Goal: Check status: Check status

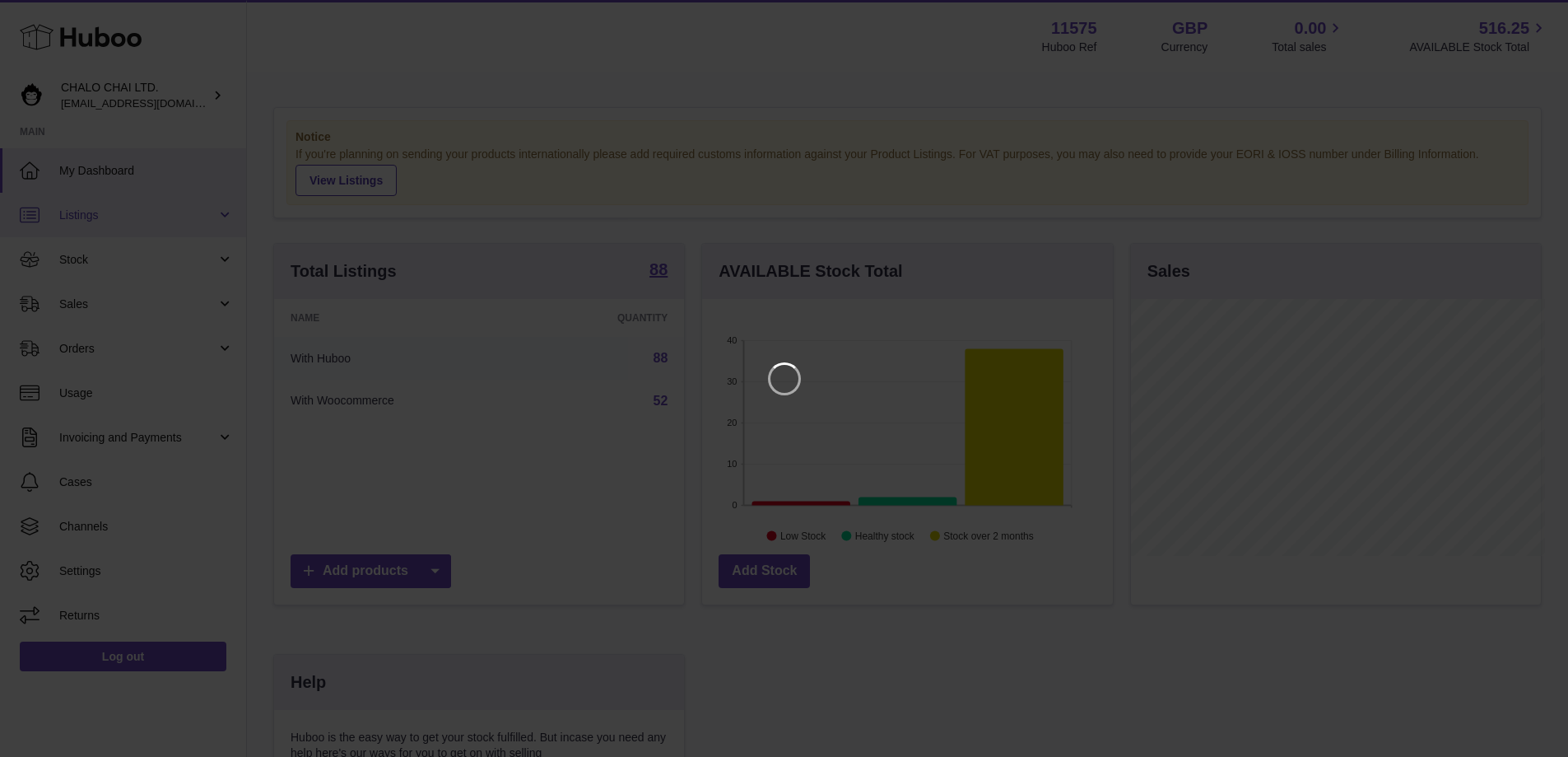
scroll to position [257, 415]
click at [1535, 21] on icon "Close" at bounding box center [1538, 14] width 20 height 20
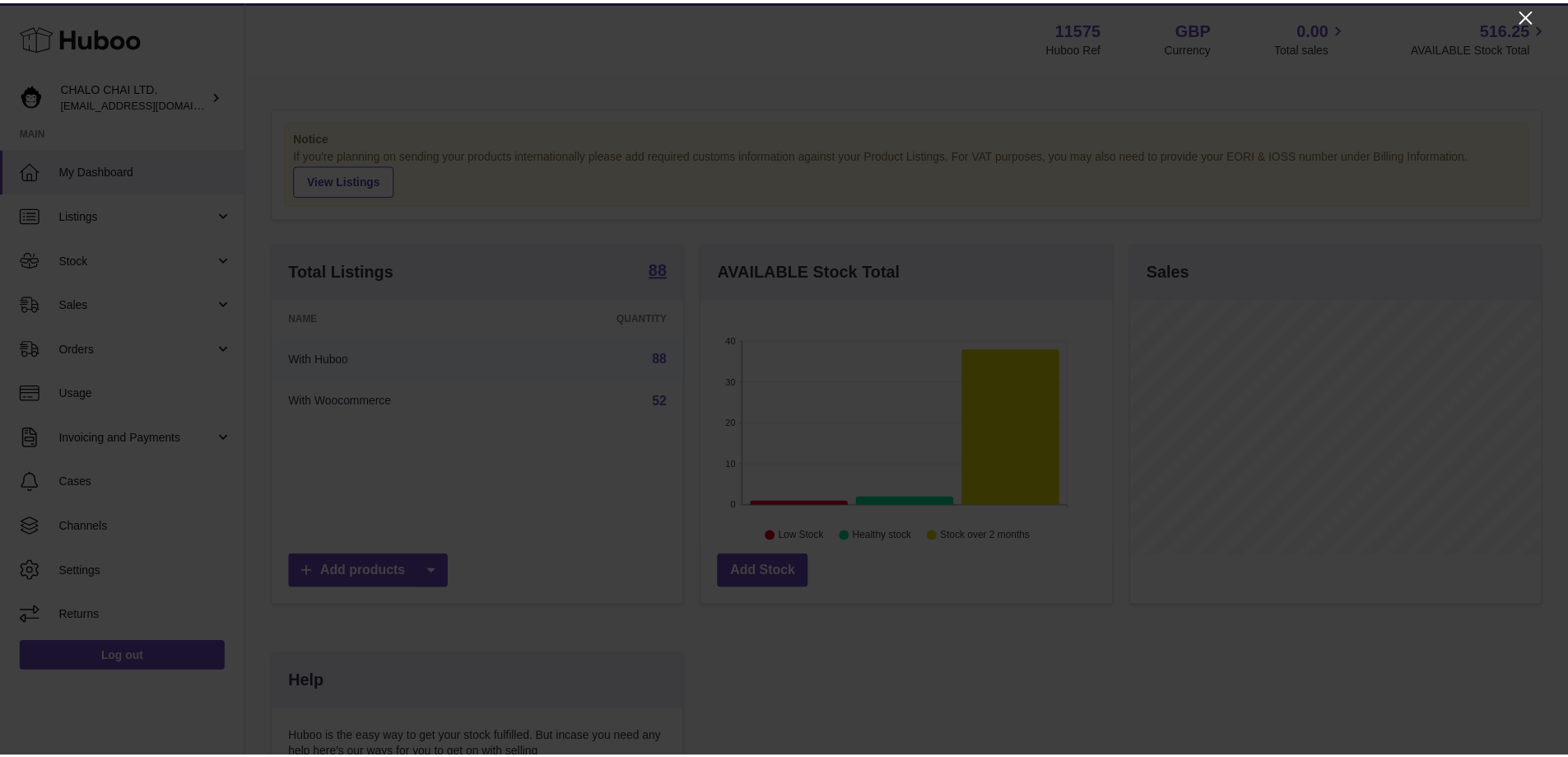
scroll to position [823006, 822883]
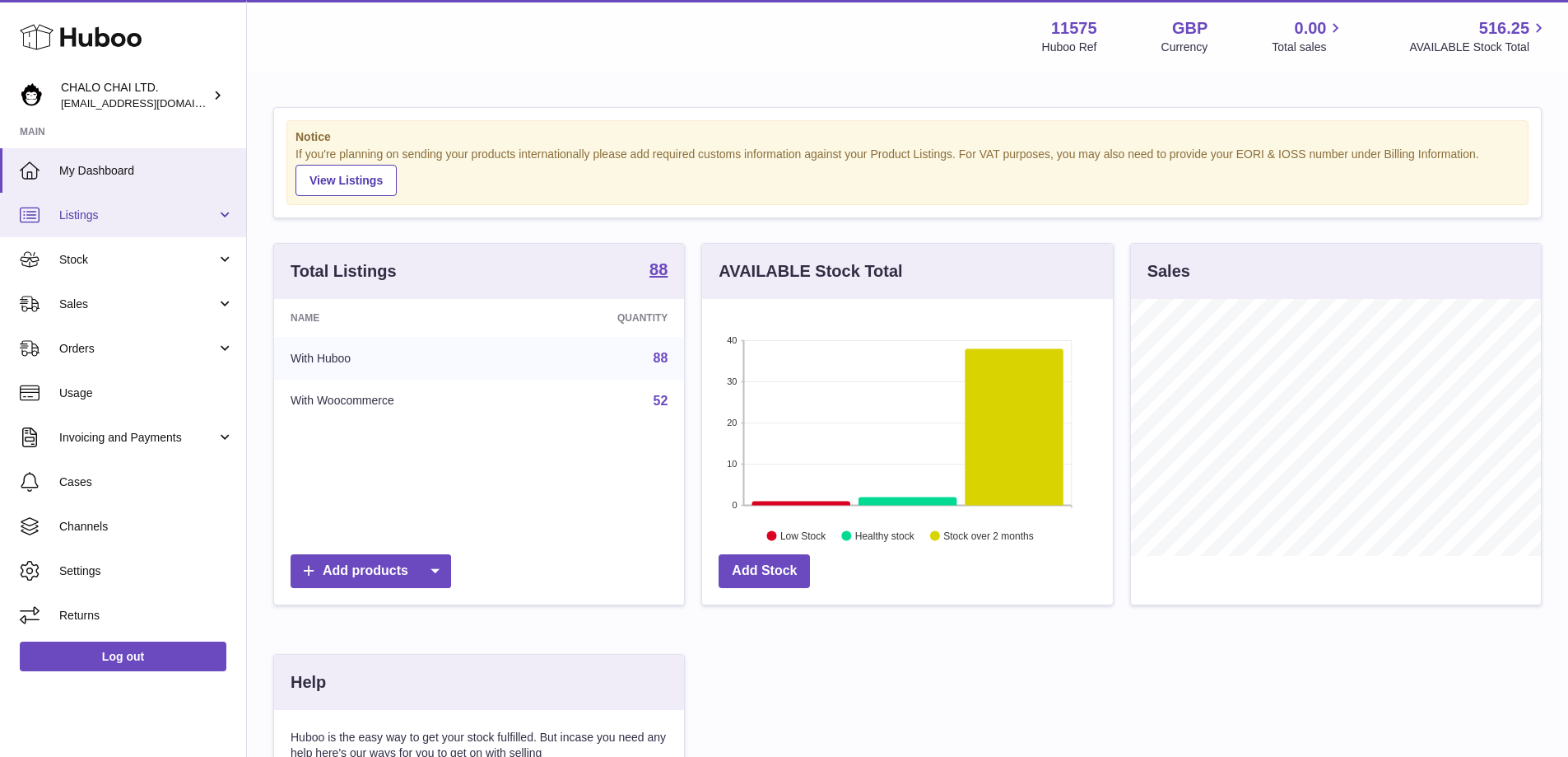
click at [87, 212] on span "Listings" at bounding box center [138, 215] width 157 height 15
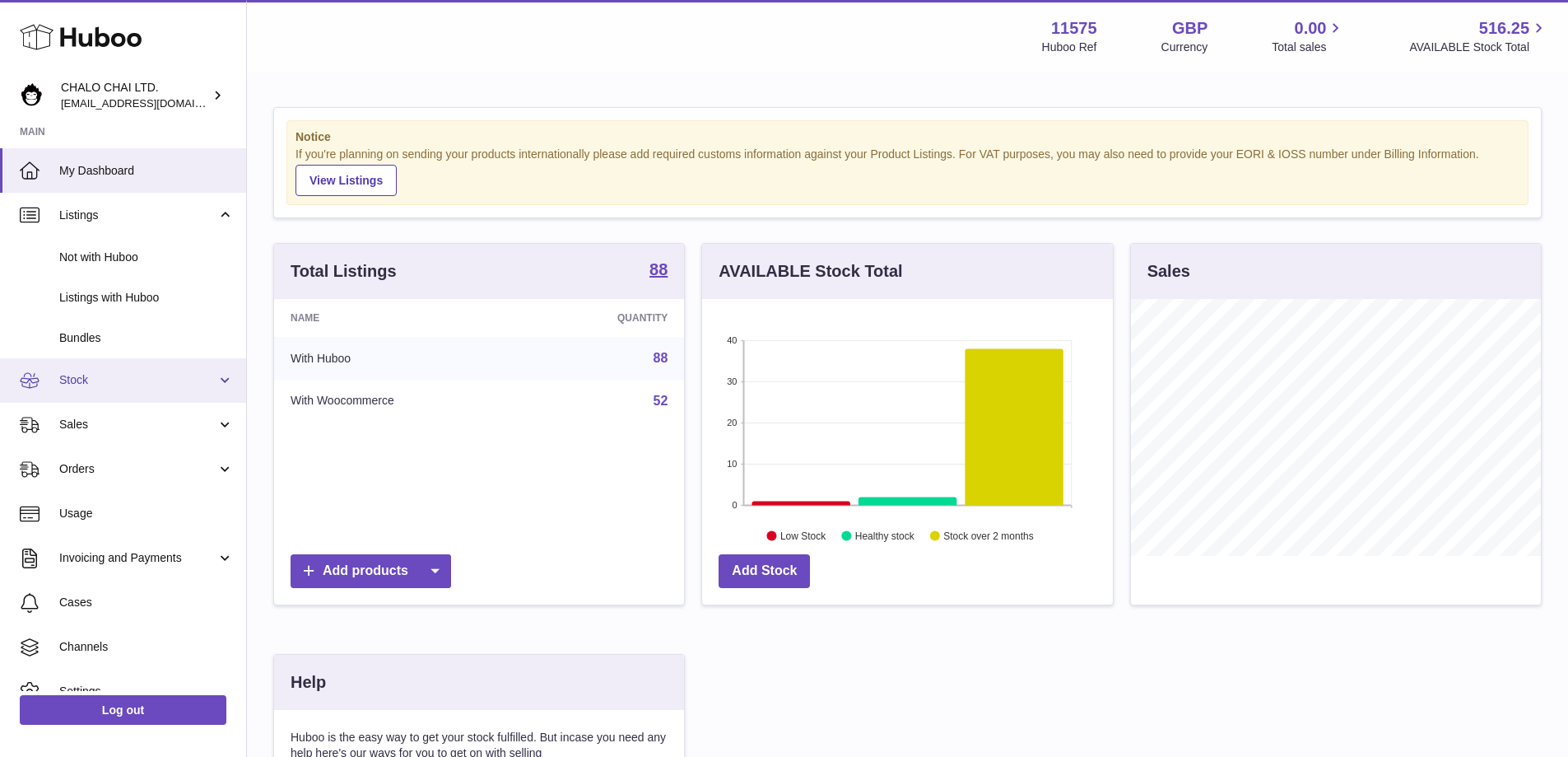
click at [76, 375] on span "Stock" at bounding box center [138, 379] width 157 height 15
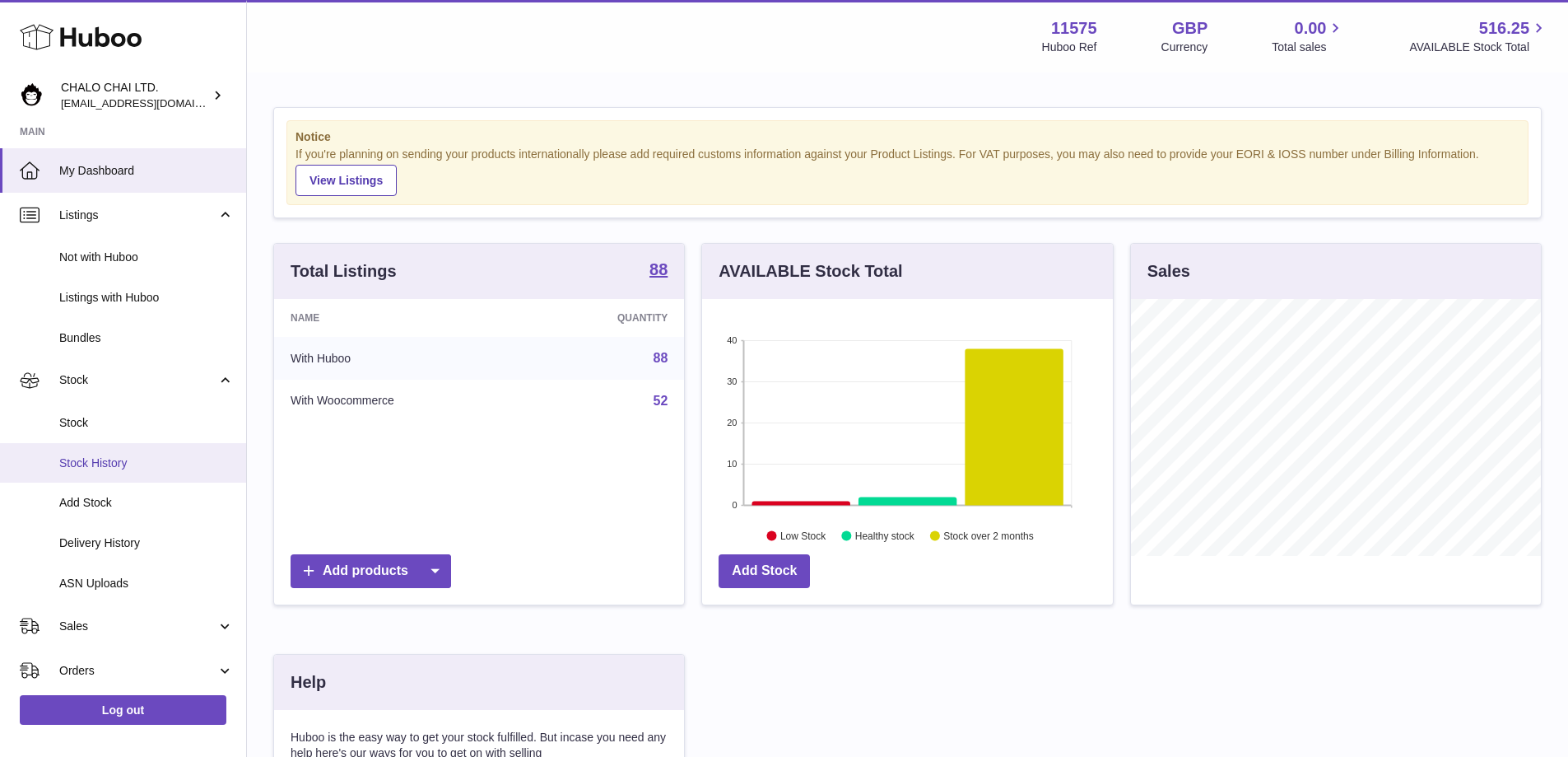
click at [109, 462] on span "Stock History" at bounding box center [147, 462] width 174 height 15
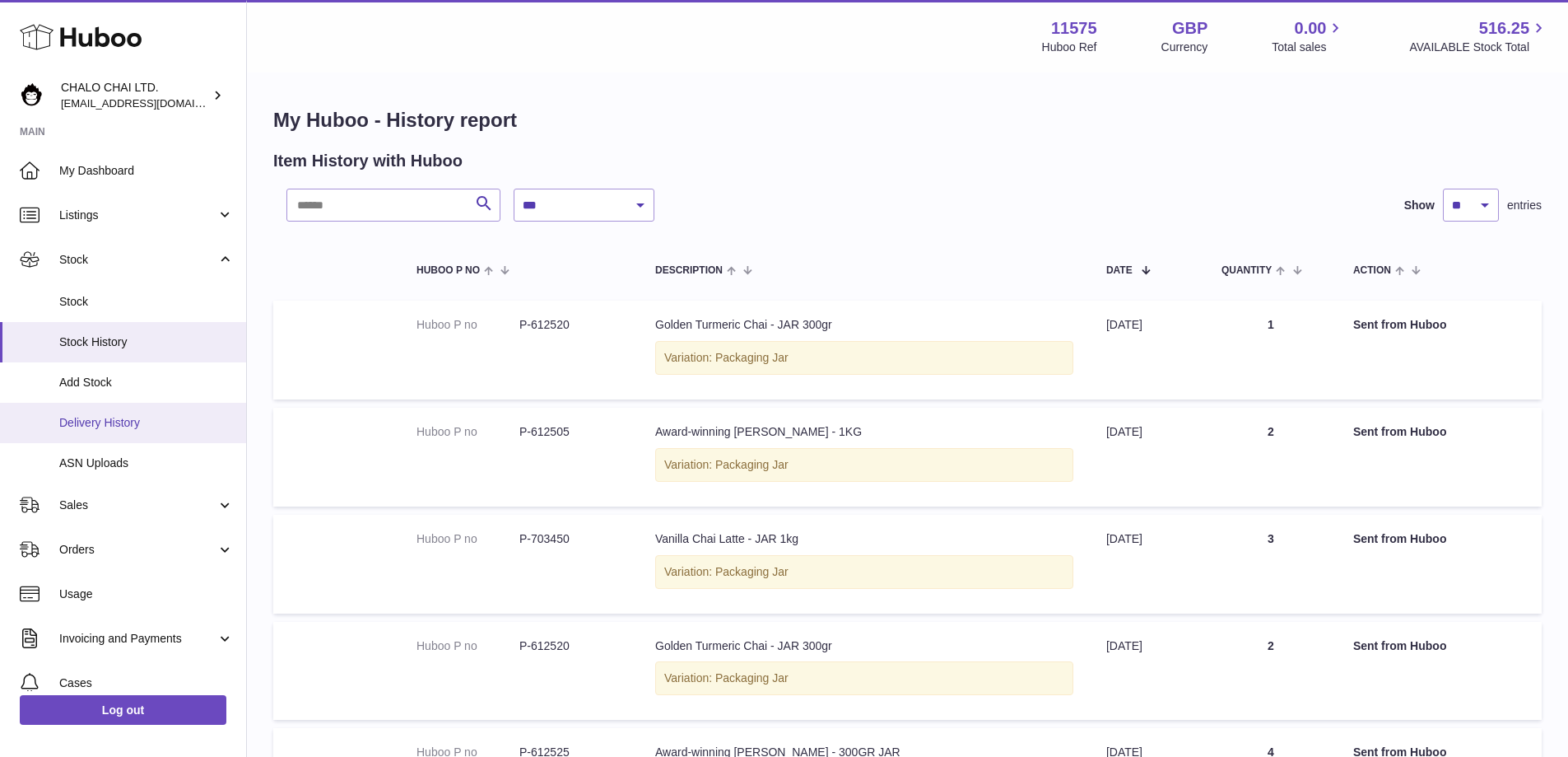
click at [105, 426] on span "Delivery History" at bounding box center [147, 423] width 174 height 15
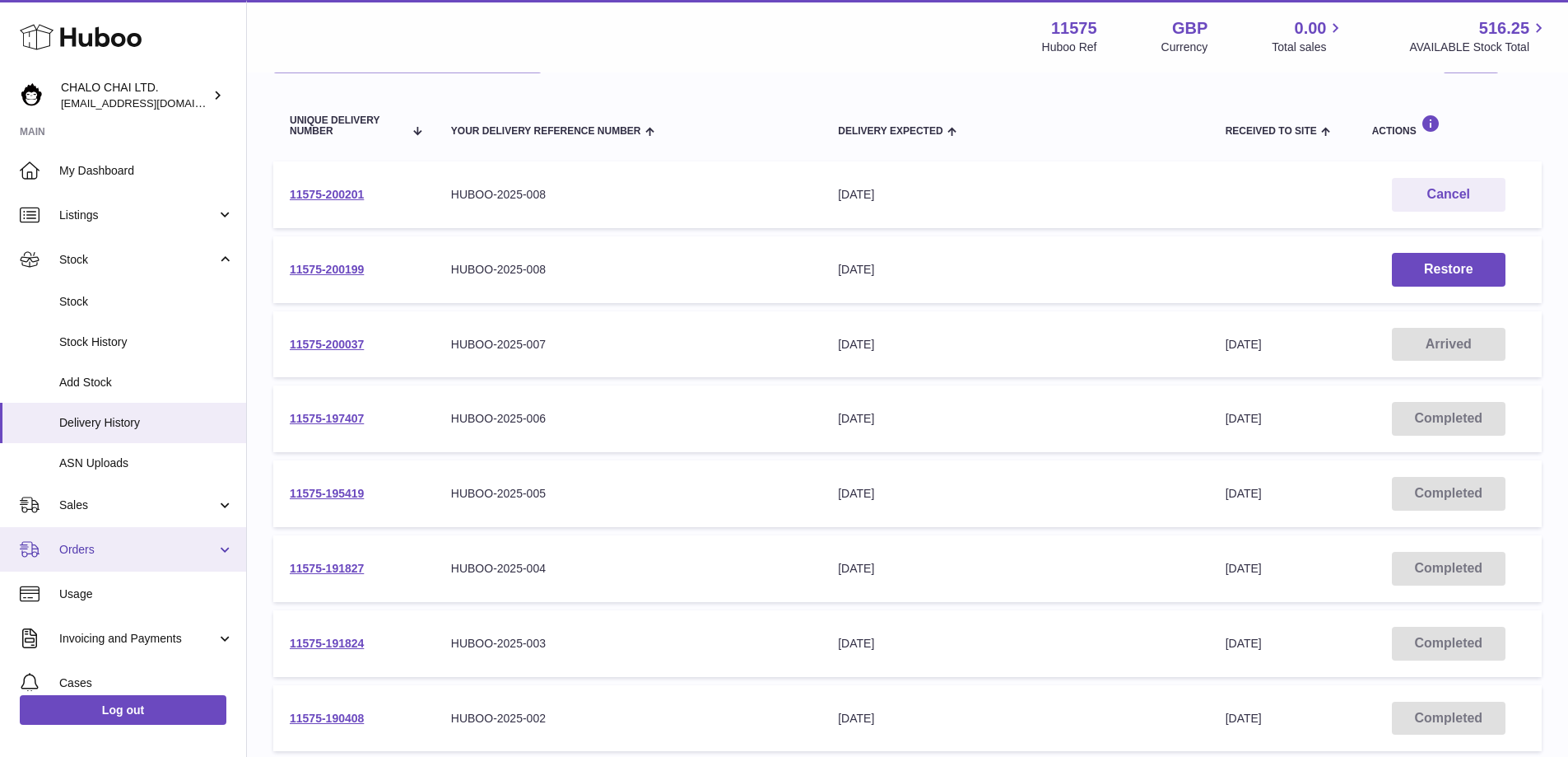
scroll to position [147, 0]
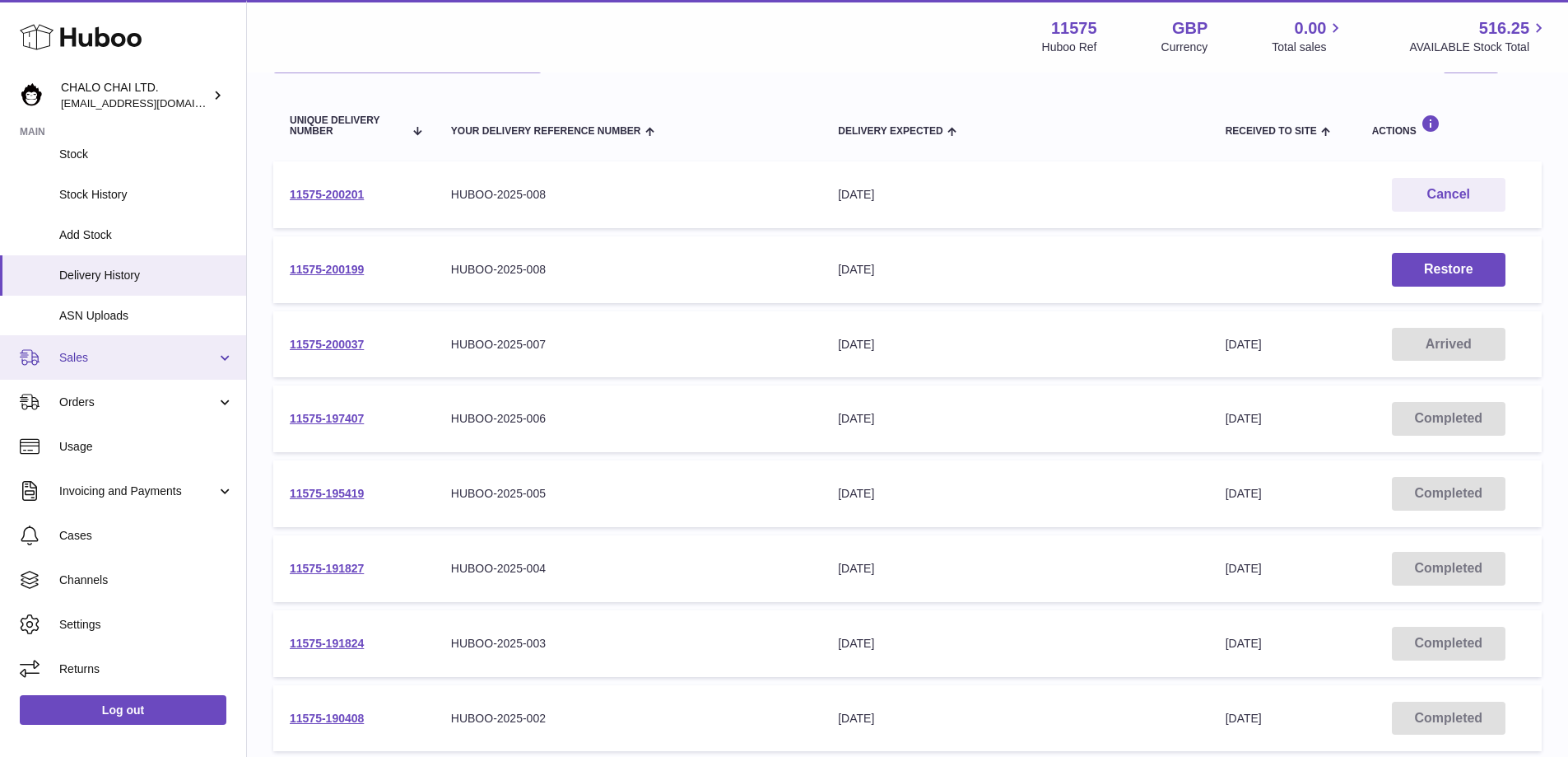
click at [79, 359] on span "Sales" at bounding box center [138, 357] width 157 height 15
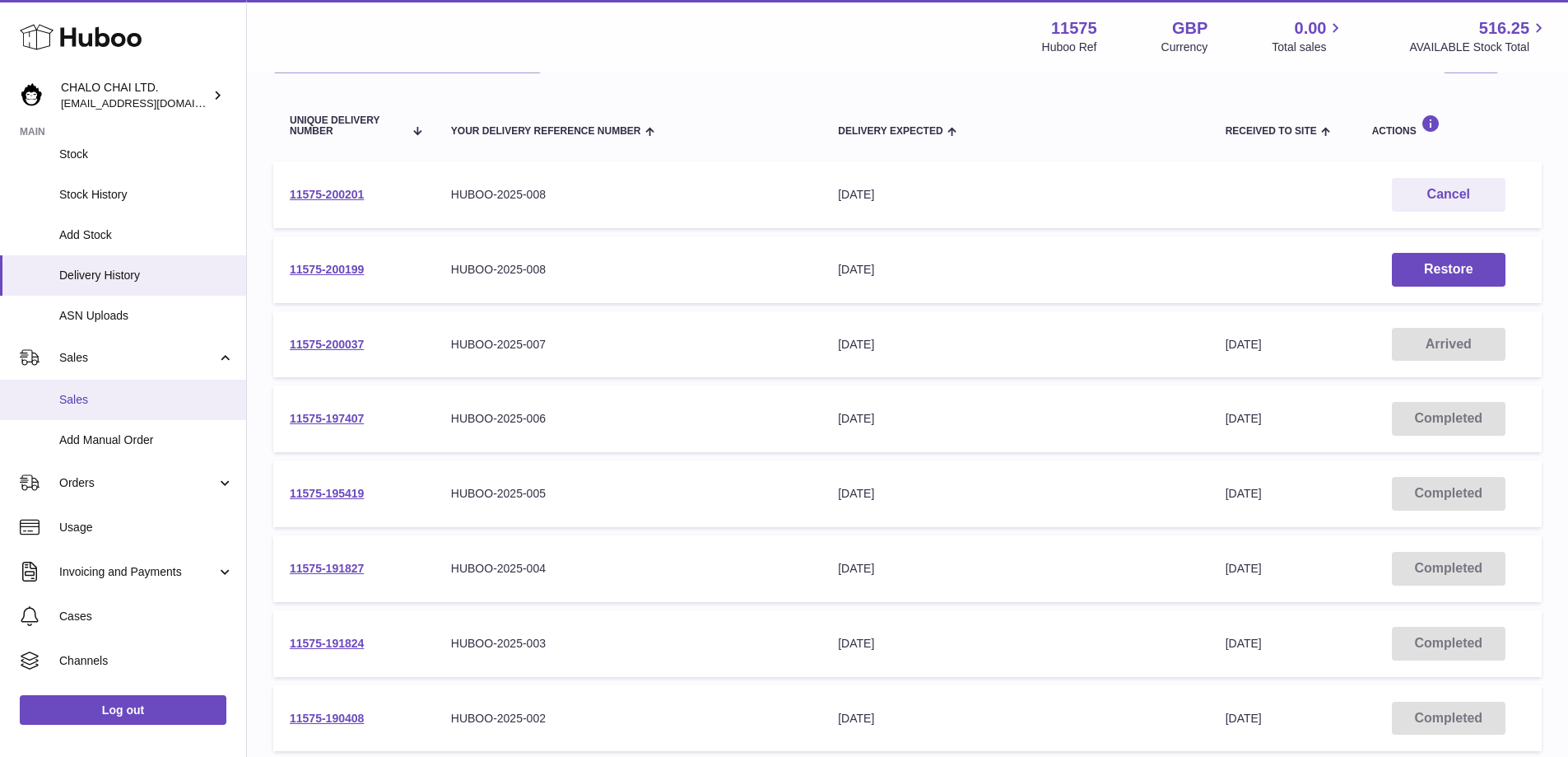
click at [95, 394] on span "Sales" at bounding box center [147, 399] width 174 height 15
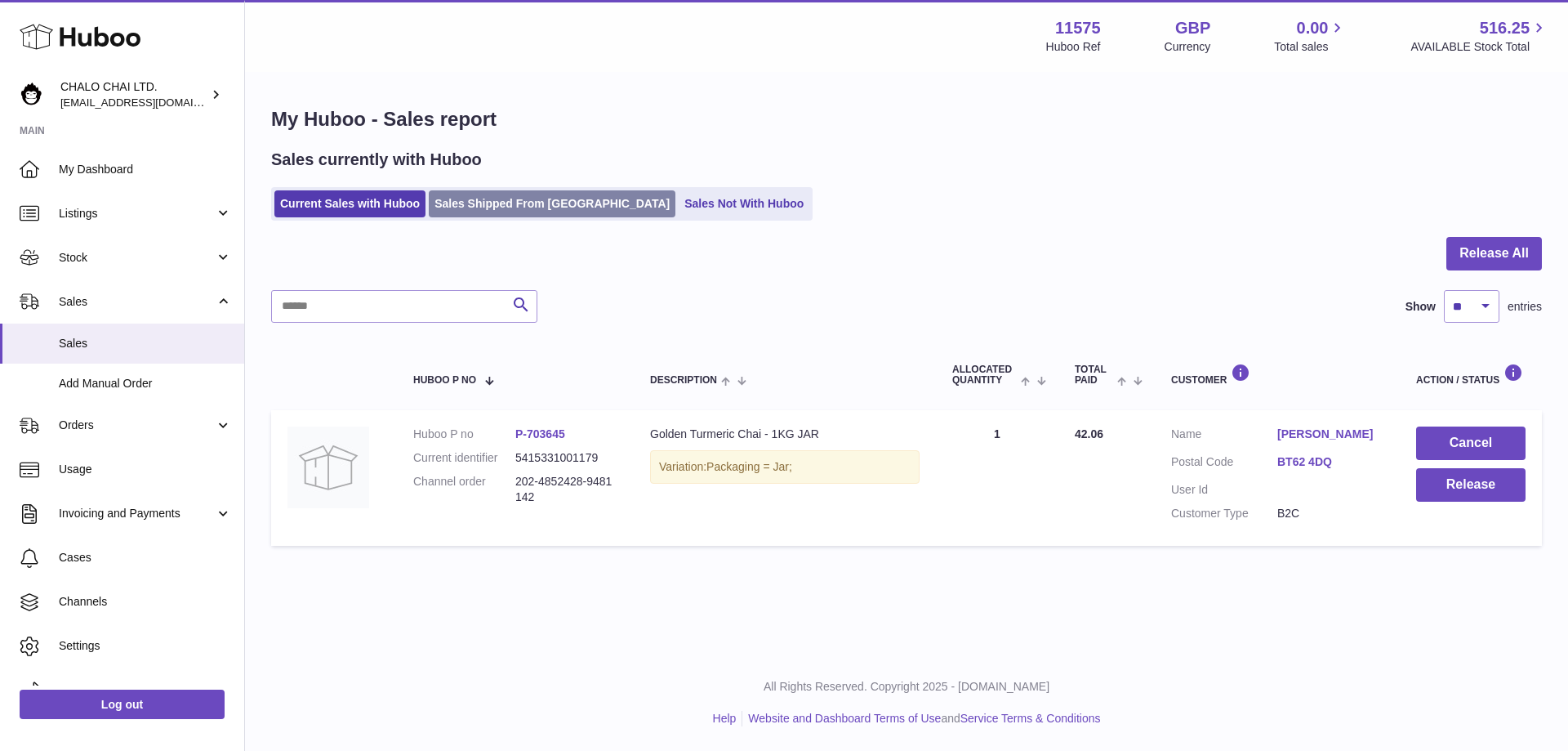
click at [541, 206] on link "Sales Shipped From [GEOGRAPHIC_DATA]" at bounding box center [552, 203] width 247 height 27
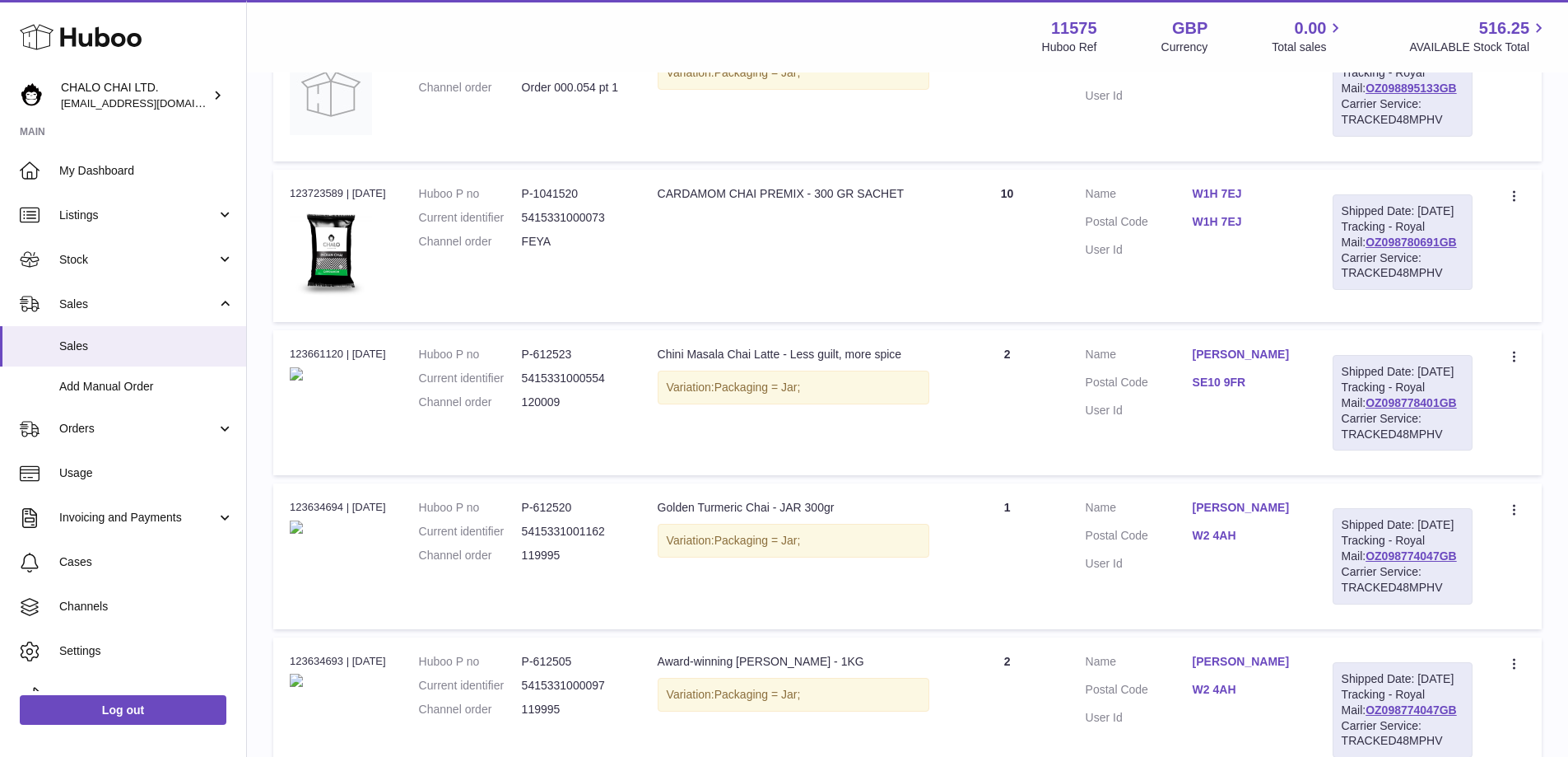
scroll to position [1153, 0]
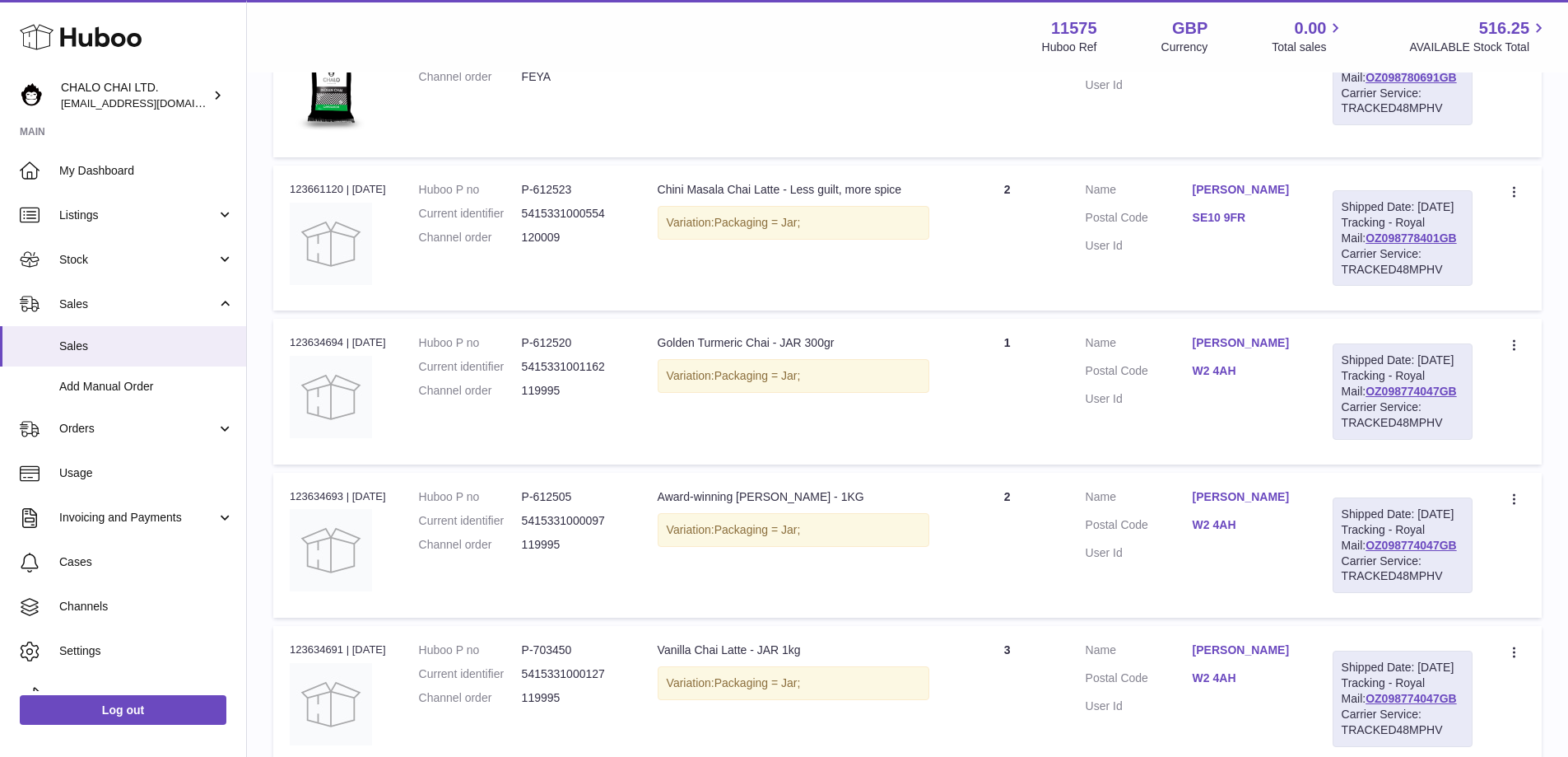
click at [553, 398] on dd "119995" at bounding box center [574, 390] width 102 height 15
drag, startPoint x: 290, startPoint y: 443, endPoint x: 398, endPoint y: 443, distance: 108.0
click at [398, 443] on td "Order no 123634694 | [DATE]" at bounding box center [338, 390] width 129 height 145
copy div "123634694 | [DATE]"
drag, startPoint x: 1451, startPoint y: 545, endPoint x: 1339, endPoint y: 462, distance: 139.4
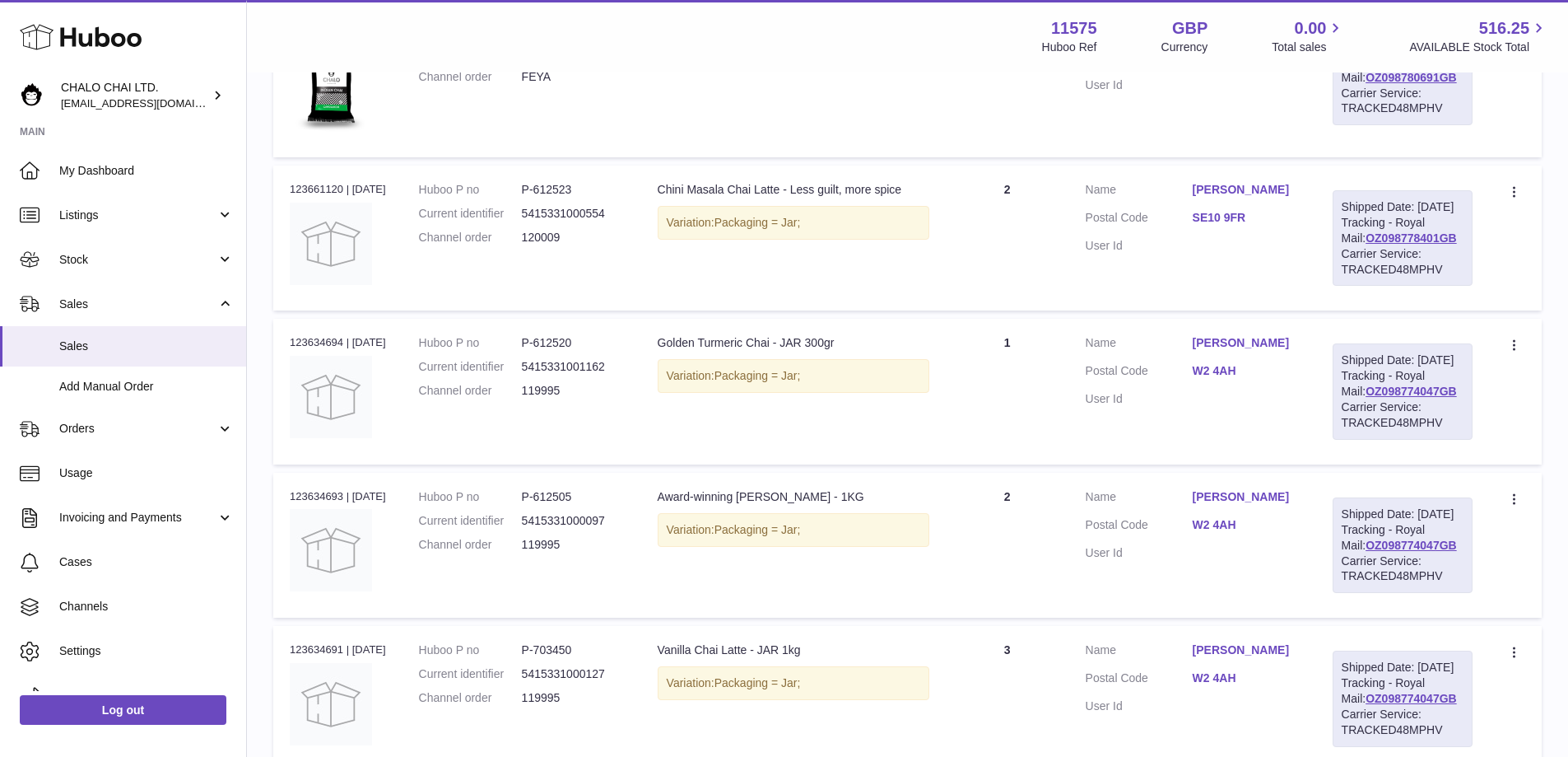
click at [1339, 462] on td "Shipped Date: [DATE] Tracking - Royal Mail: OZ098774047GB Carrier Service: TRAC…" at bounding box center [1403, 390] width 173 height 145
copy div "Shipped Date: [DATE] Tracking - Royal Mail: OZ098774047GB Carrier Service: TRAC…"
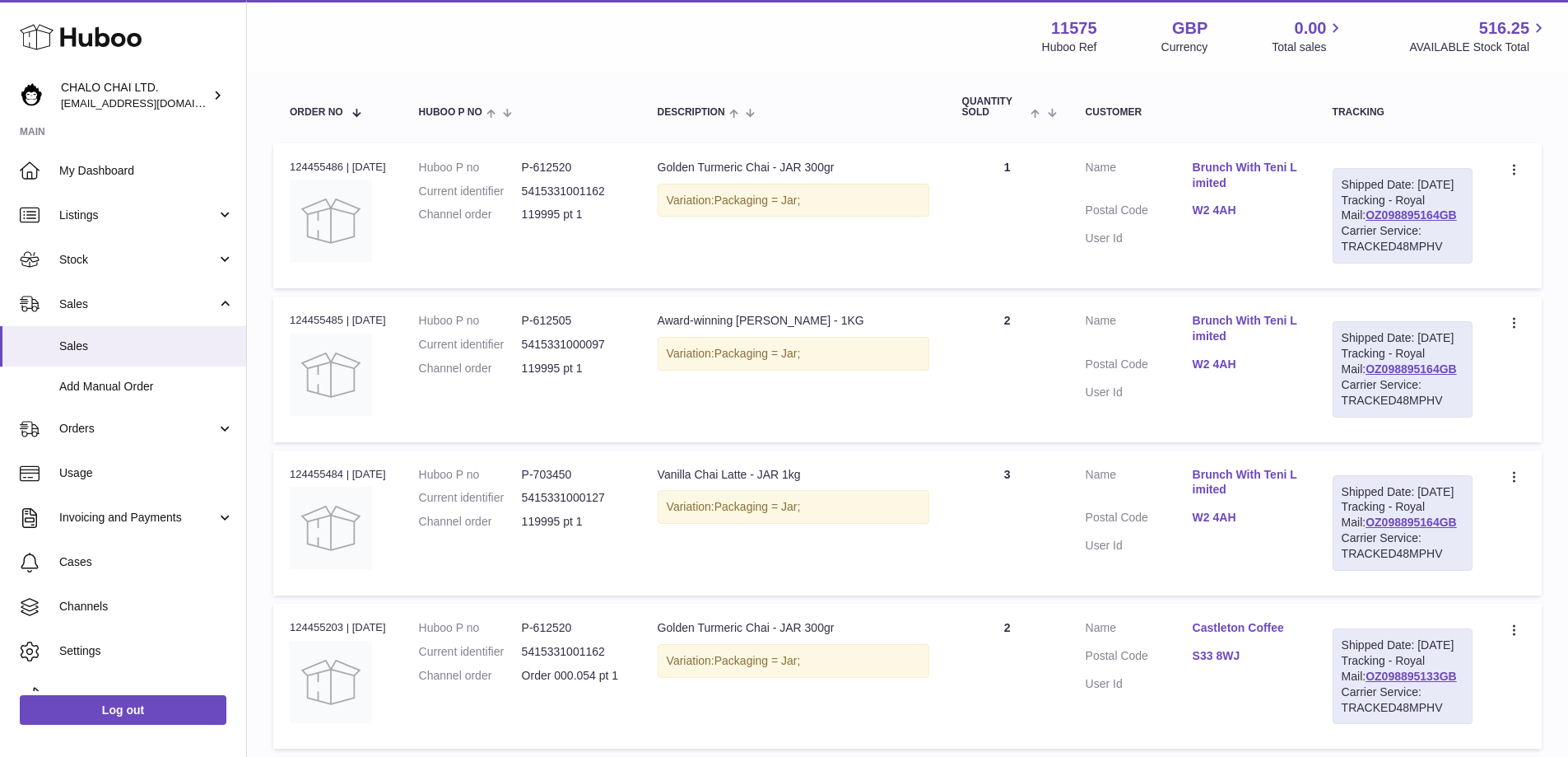
scroll to position [165, 0]
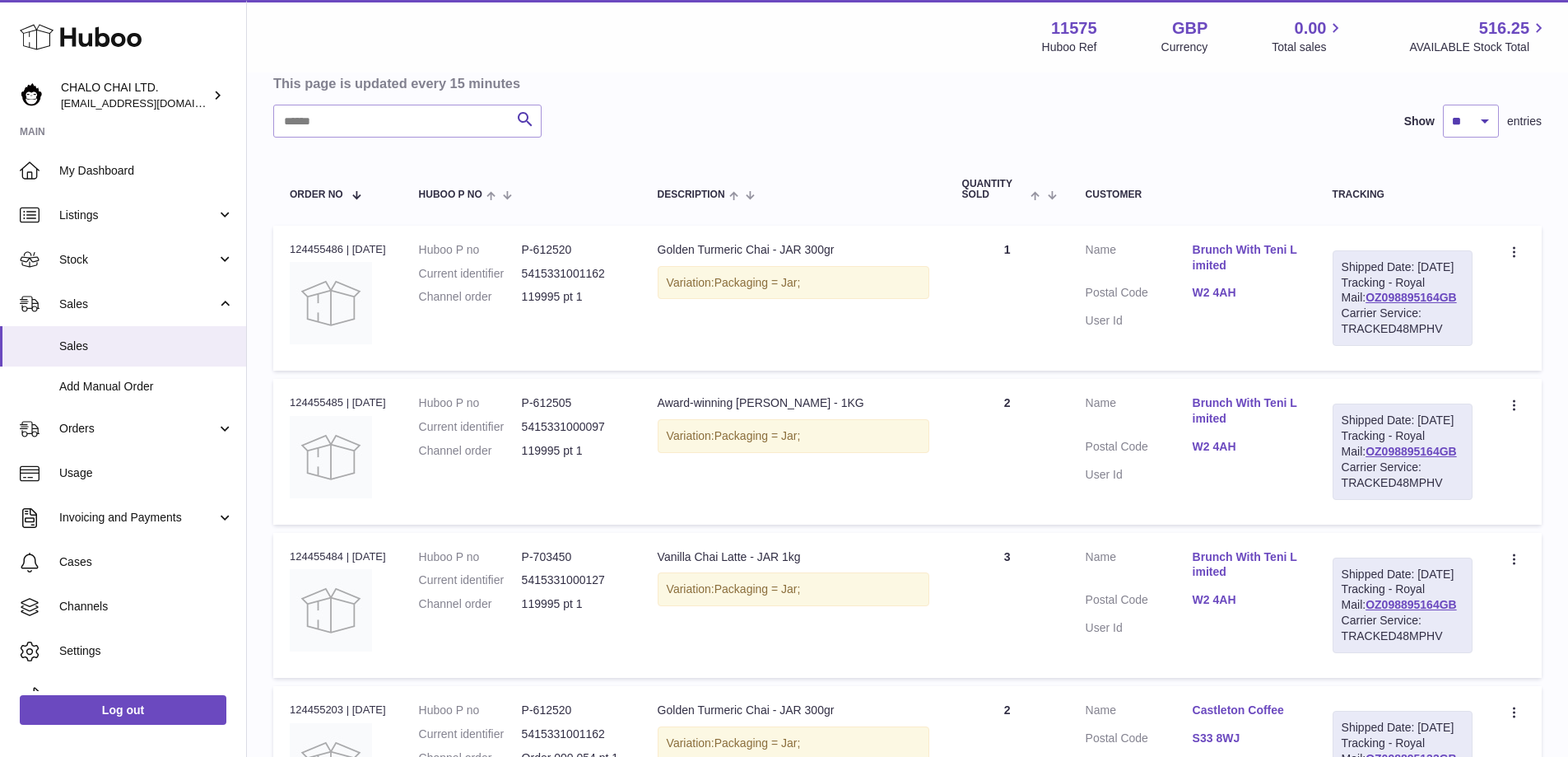
drag, startPoint x: 1350, startPoint y: 265, endPoint x: 1461, endPoint y: 346, distance: 137.4
click at [1461, 346] on div "Shipped Date: [DATE] Tracking - Royal Mail: OZ098895164GB Carrier Service: TRAC…" at bounding box center [1403, 298] width 140 height 95
copy div "Shipped Date: [DATE] Tracking - Royal Mail: OZ098895164GB Carrier Service: TRAC…"
drag, startPoint x: 289, startPoint y: 417, endPoint x: 394, endPoint y: 423, distance: 105.2
click at [394, 423] on td "Order no 124455485 | [DATE]" at bounding box center [338, 450] width 129 height 145
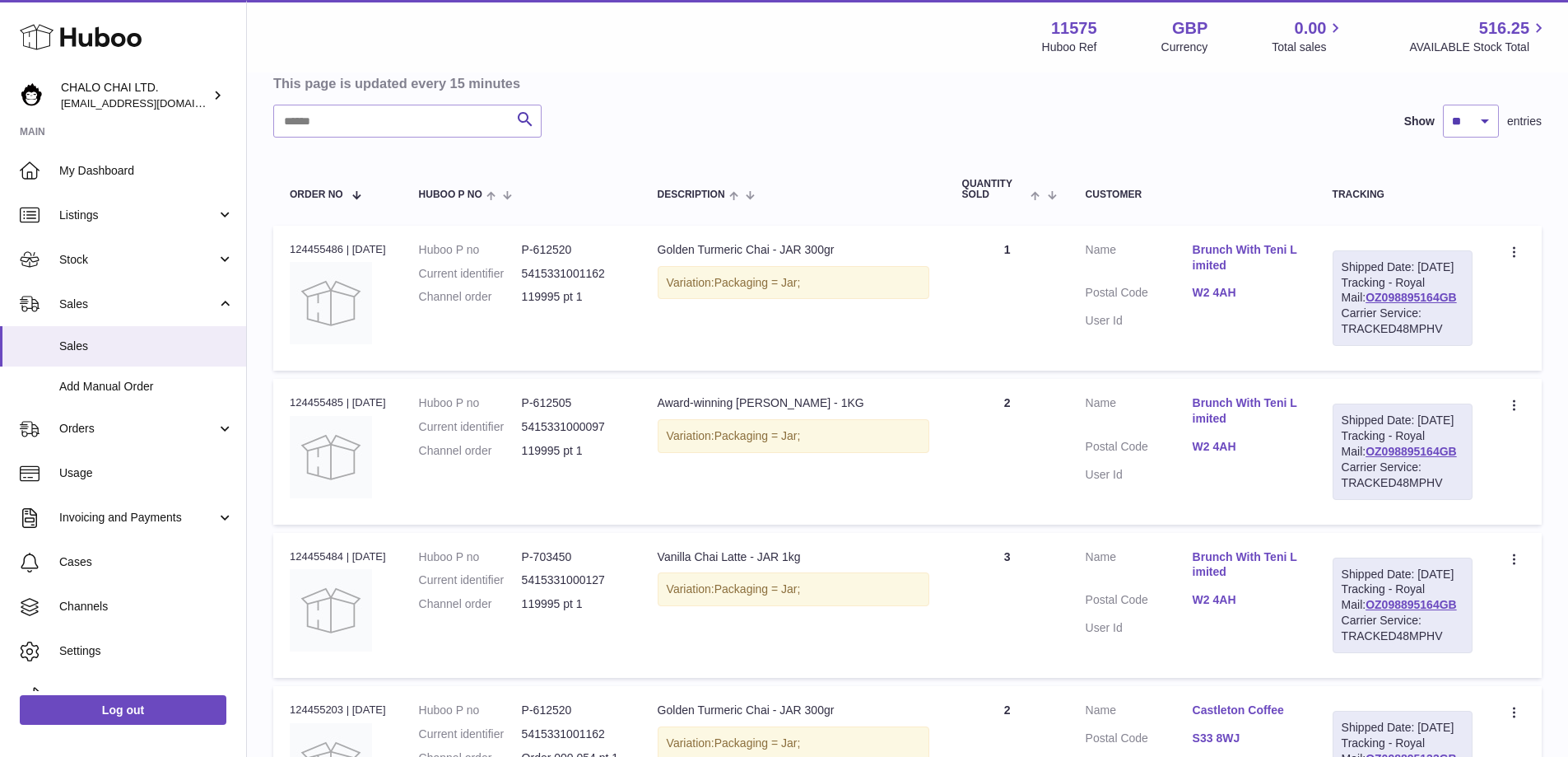
copy div "124455485 | [DATE]"
click at [307, 245] on div "Order no 124455486 | [DATE]" at bounding box center [337, 249] width 96 height 14
drag, startPoint x: 288, startPoint y: 249, endPoint x: 405, endPoint y: 253, distance: 117.1
click at [403, 253] on td "Order no 124455486 | [DATE]" at bounding box center [338, 298] width 129 height 145
copy div "124455486 | [DATE]"
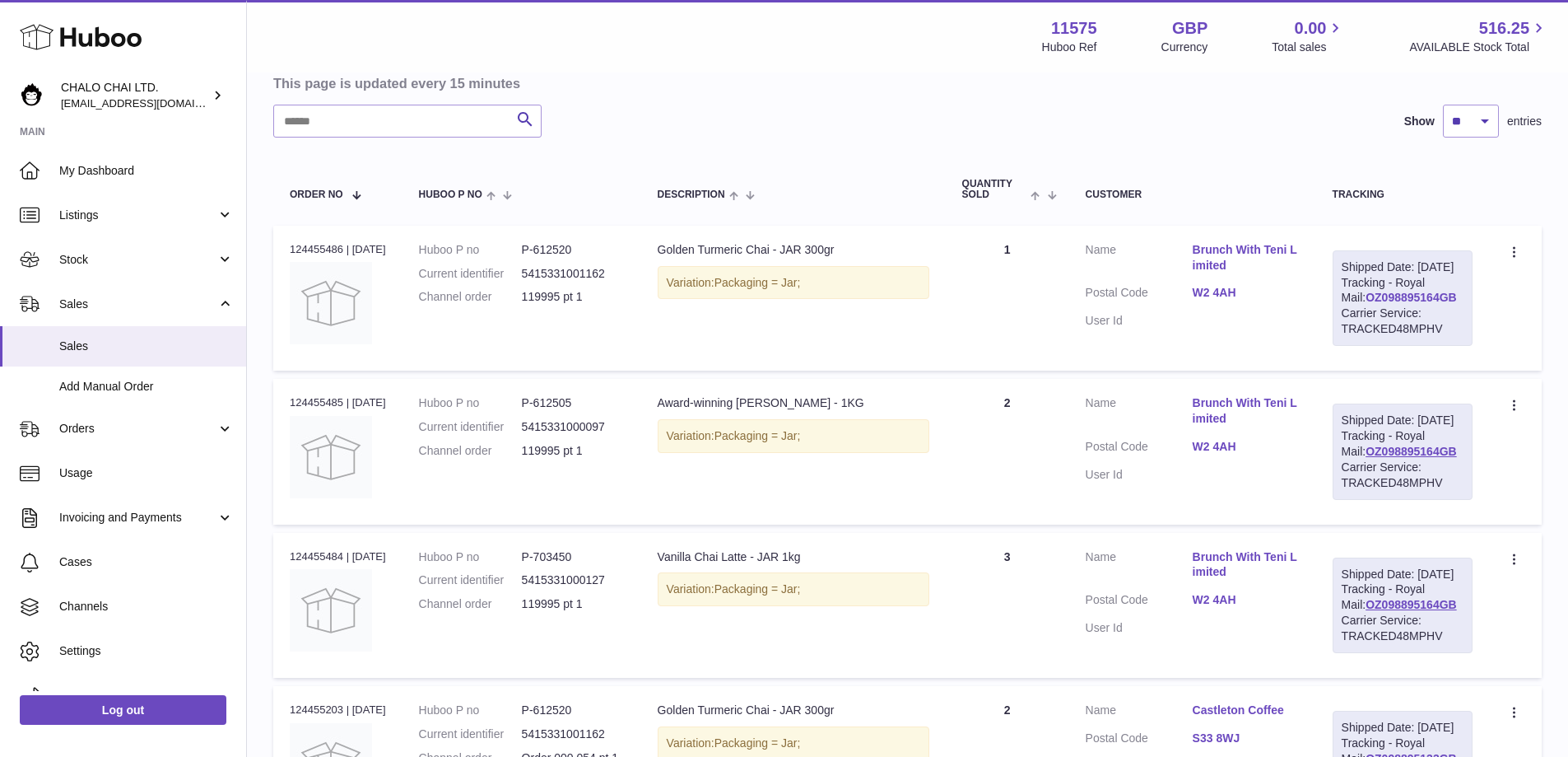
click at [1382, 304] on link "OZ098895164GB" at bounding box center [1412, 297] width 92 height 13
drag, startPoint x: 1193, startPoint y: 249, endPoint x: 1261, endPoint y: 269, distance: 70.9
click at [1261, 269] on dl "Customer Name Brunch With Teni Limited Postal Code W2 4AH User Id" at bounding box center [1193, 289] width 214 height 95
copy dl "Brunch With Teni Limited"
